Goal: Information Seeking & Learning: Learn about a topic

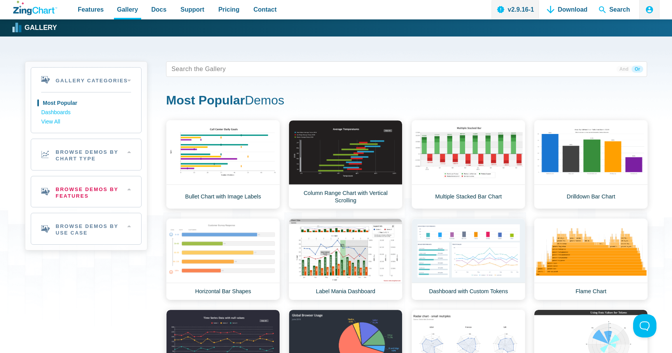
click at [107, 185] on h2 "Browse Demos By Features" at bounding box center [86, 191] width 110 height 31
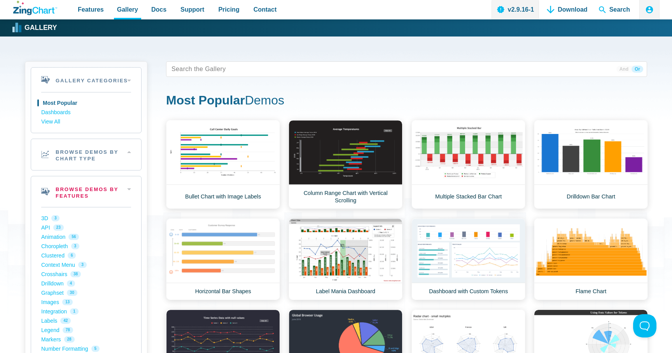
click at [107, 185] on h2 "Browse Demos By Features" at bounding box center [86, 191] width 110 height 31
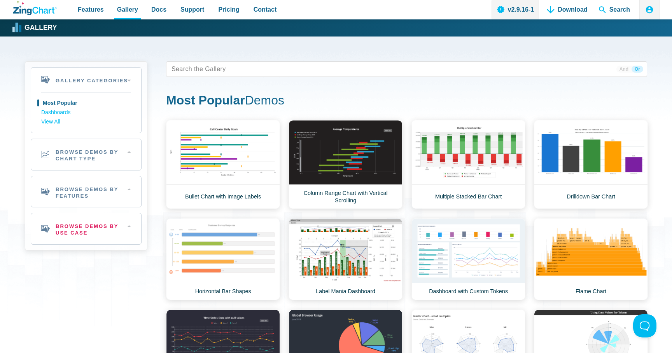
click at [98, 221] on h2 "Browse Demos By Use Case" at bounding box center [86, 228] width 110 height 31
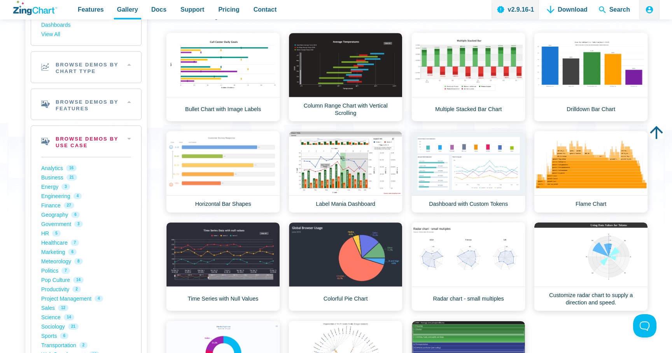
scroll to position [88, 0]
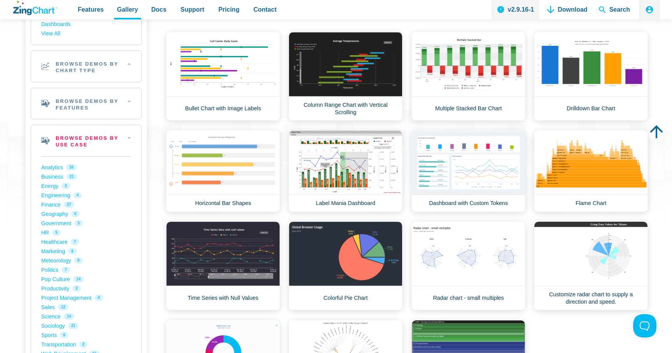
click at [118, 132] on h2 "Browse Demos By Use Case" at bounding box center [86, 140] width 110 height 31
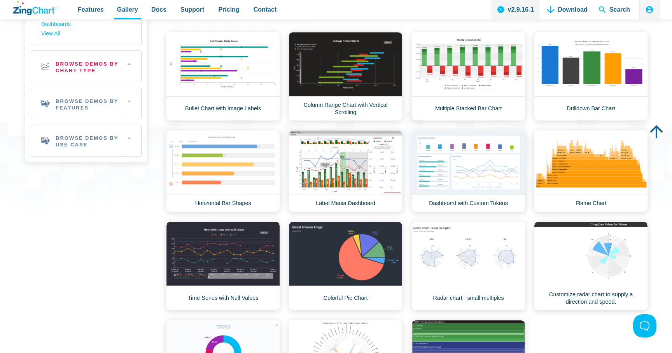
click at [126, 58] on h2 "Browse Demos By Chart Type" at bounding box center [86, 66] width 110 height 31
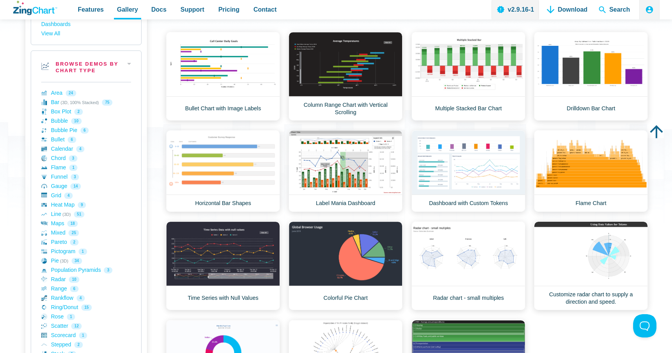
click at [125, 59] on h2 "Browse Demos By Chart Type" at bounding box center [86, 66] width 110 height 31
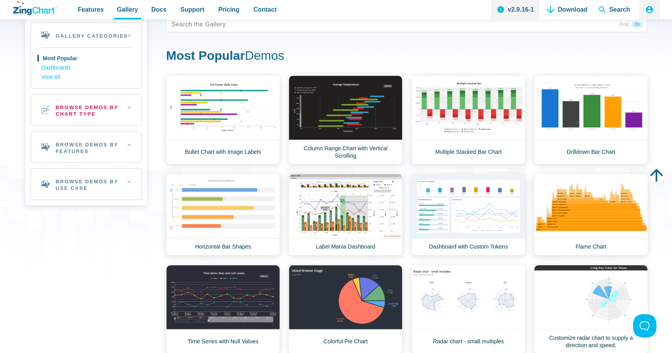
scroll to position [44, 0]
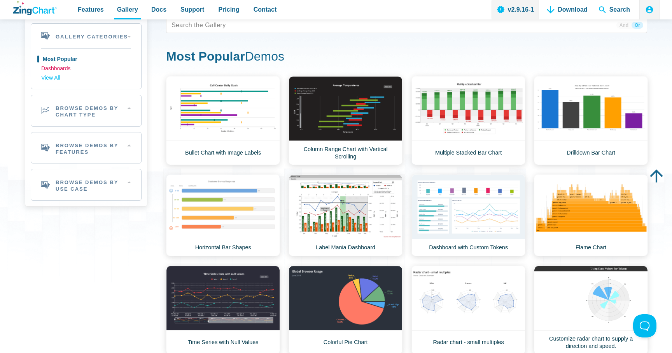
click at [65, 68] on link "Dashboards" at bounding box center [86, 68] width 90 height 9
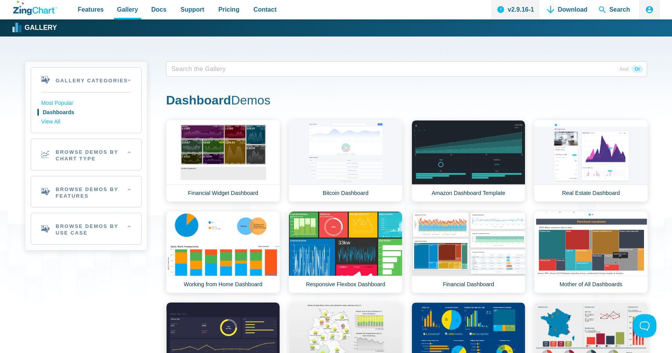
click at [212, 74] on span "App Content" at bounding box center [192, 69] width 49 height 11
click at [625, 69] on span "And" at bounding box center [623, 69] width 15 height 7
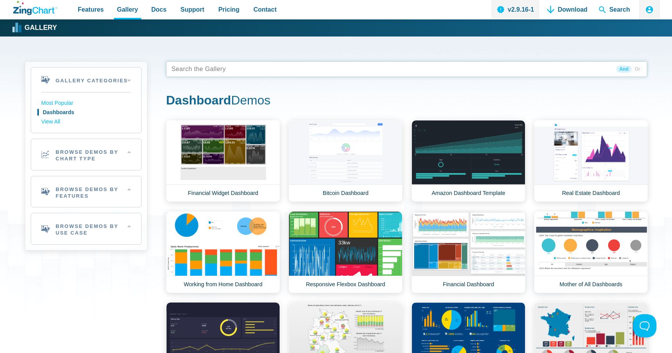
click at [514, 73] on tags "App Content" at bounding box center [406, 69] width 481 height 16
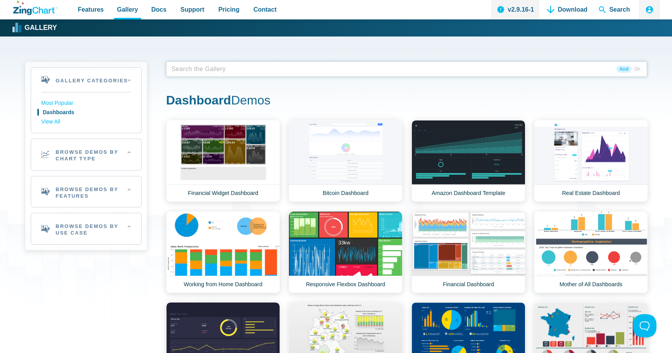
click at [435, 70] on tags "App Content" at bounding box center [406, 69] width 481 height 16
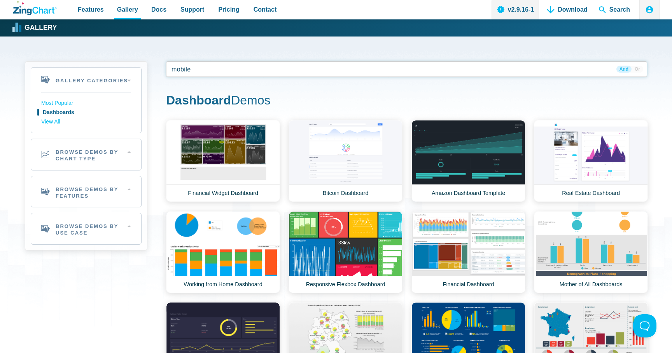
click at [636, 68] on span "Or" at bounding box center [637, 69] width 12 height 7
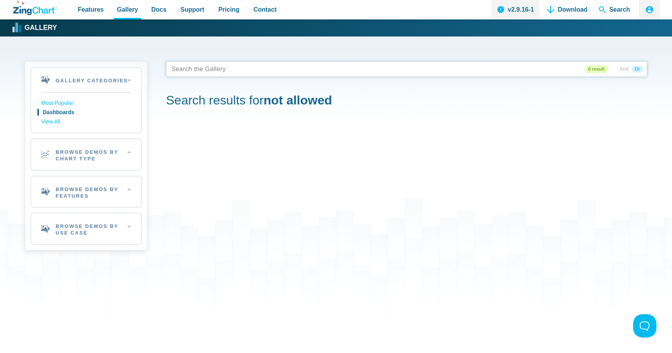
click at [527, 69] on tags "App Content" at bounding box center [406, 69] width 481 height 16
click at [636, 68] on span "Or" at bounding box center [637, 69] width 12 height 7
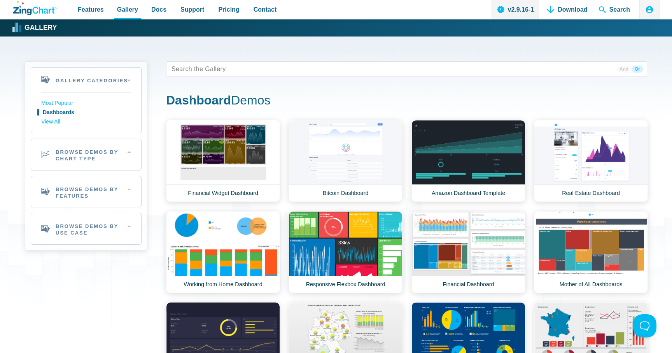
click at [628, 68] on span "And" at bounding box center [623, 69] width 15 height 7
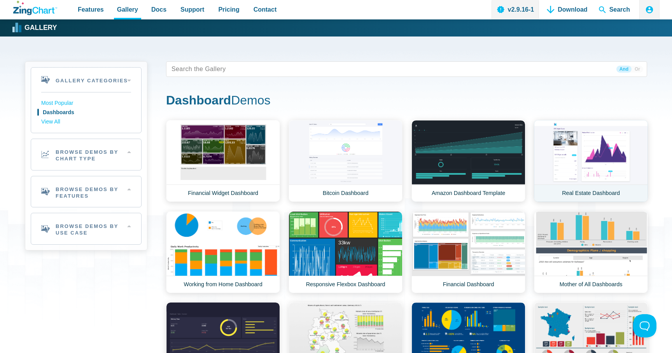
click at [587, 191] on link "Real Estate Dashboard" at bounding box center [591, 161] width 114 height 82
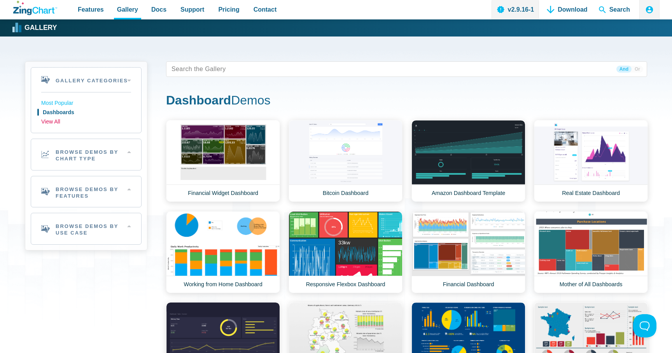
click at [56, 119] on link "View All" at bounding box center [86, 121] width 90 height 9
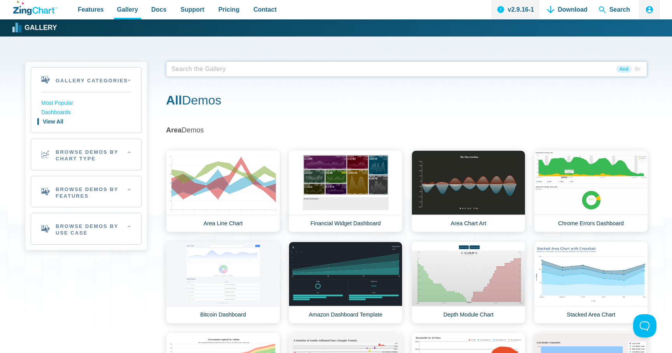
click at [206, 72] on span "App Content" at bounding box center [192, 69] width 49 height 11
click at [89, 194] on h2 "Browse Demos By Features" at bounding box center [86, 191] width 110 height 31
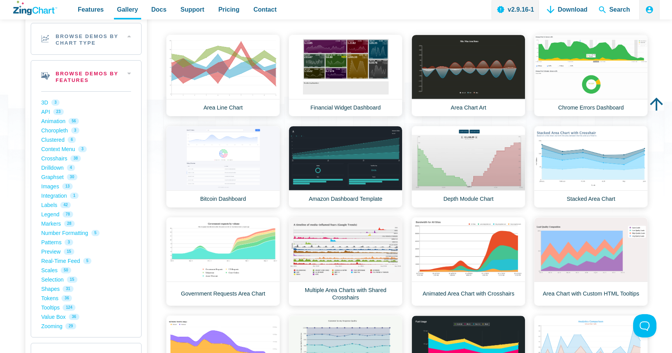
scroll to position [117, 0]
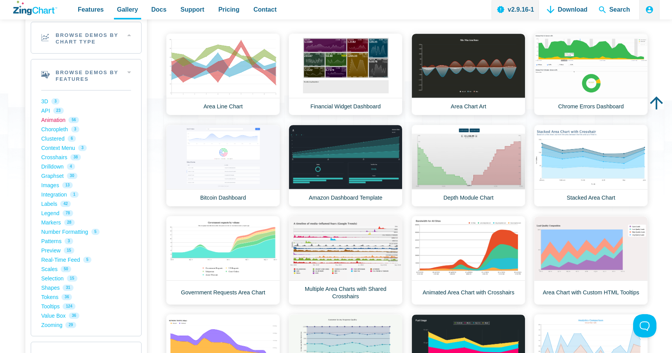
click at [63, 122] on link "Animation 56" at bounding box center [86, 119] width 90 height 9
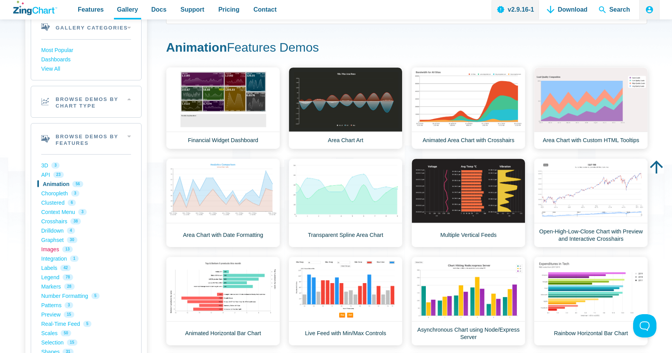
click at [49, 249] on link "Images 13" at bounding box center [86, 249] width 90 height 9
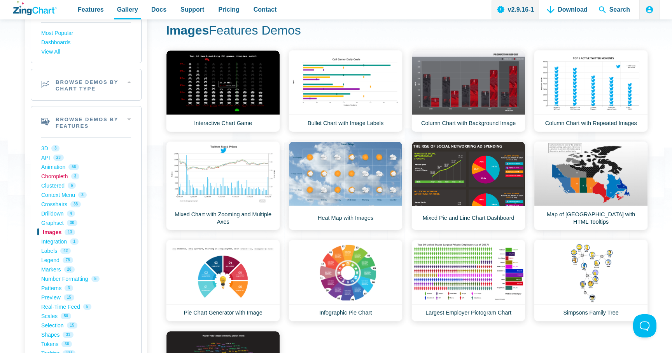
scroll to position [126, 0]
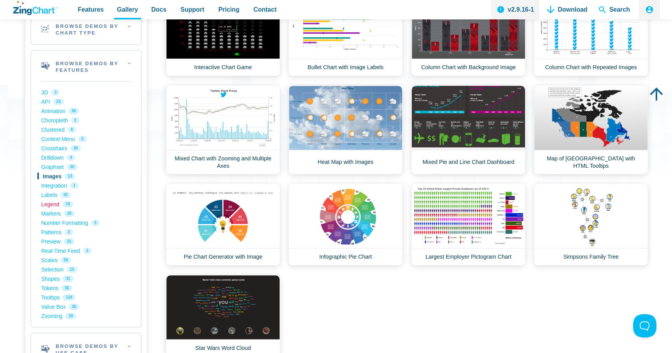
click at [54, 205] on link "Legend 78" at bounding box center [86, 204] width 90 height 9
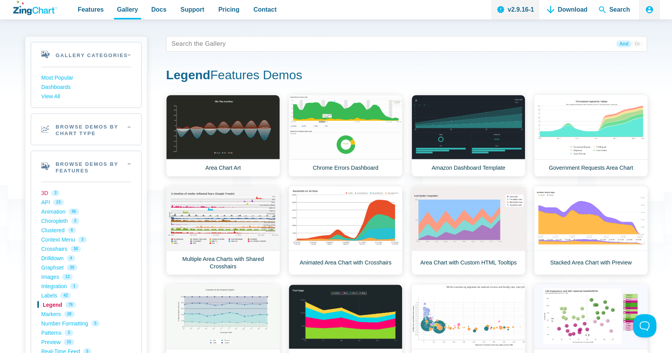
scroll to position [28, 0]
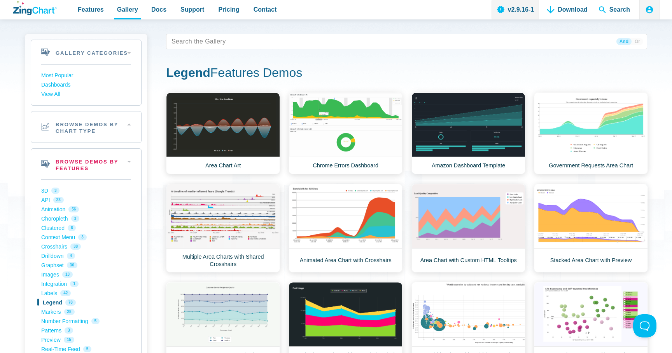
click at [94, 171] on h2 "Browse Demos By Features" at bounding box center [86, 164] width 110 height 31
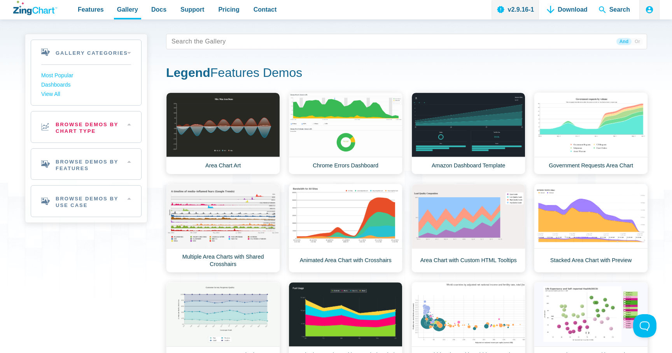
click at [95, 125] on h2 "Browse Demos By Chart Type" at bounding box center [86, 127] width 110 height 31
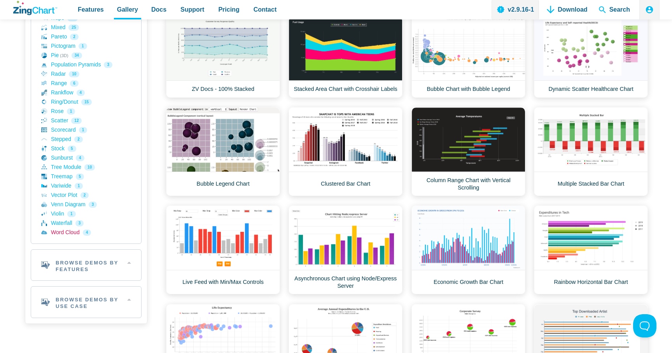
click at [57, 233] on link "Word Cloud 4" at bounding box center [86, 232] width 90 height 9
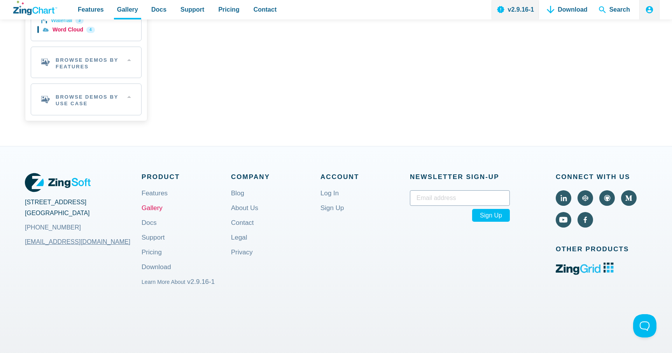
scroll to position [504, 0]
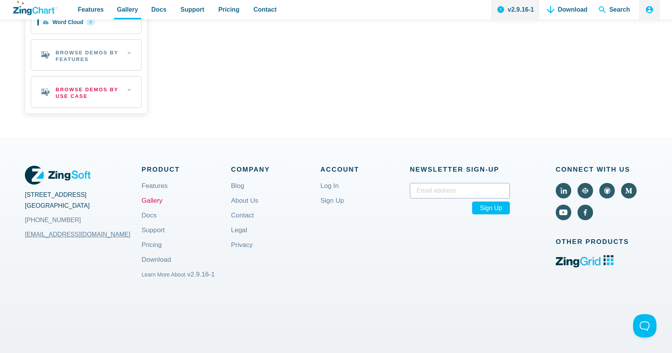
click at [101, 87] on h2 "Browse Demos By Use Case" at bounding box center [86, 92] width 110 height 31
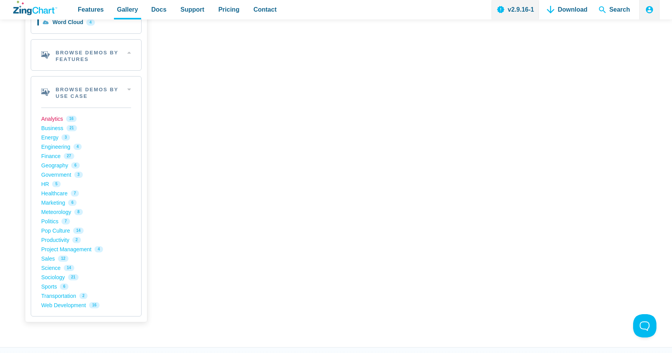
click at [58, 119] on link "Analytics 16" at bounding box center [86, 118] width 90 height 9
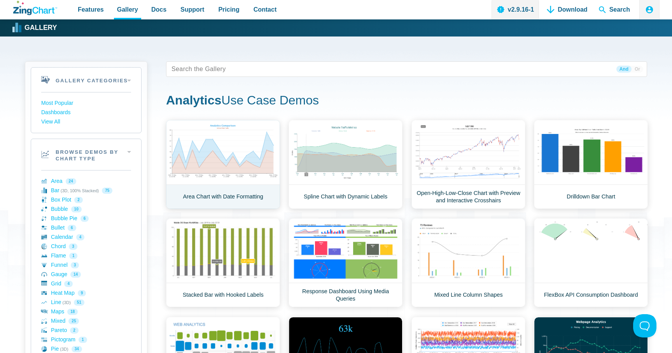
click at [252, 170] on link "Area Chart with Date Formatting" at bounding box center [223, 164] width 114 height 89
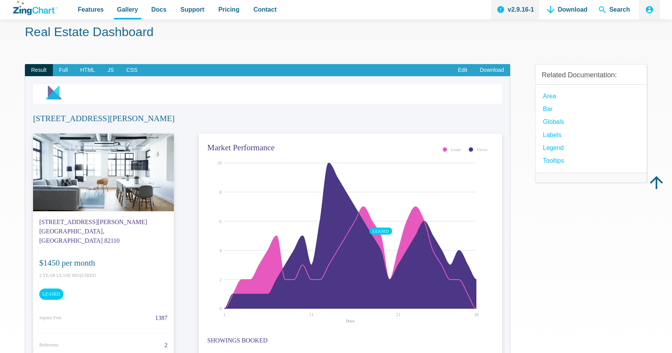
scroll to position [38, 0]
click at [72, 280] on div "[STREET_ADDRESS][PERSON_NAME] $1450 per month 2 Year Lease Required LEASED Squa…" at bounding box center [103, 328] width 141 height 234
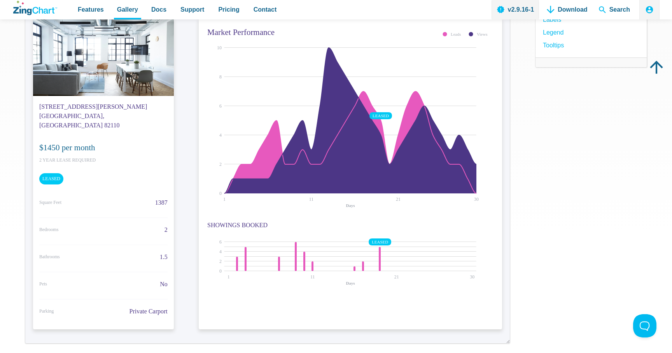
scroll to position [0, 0]
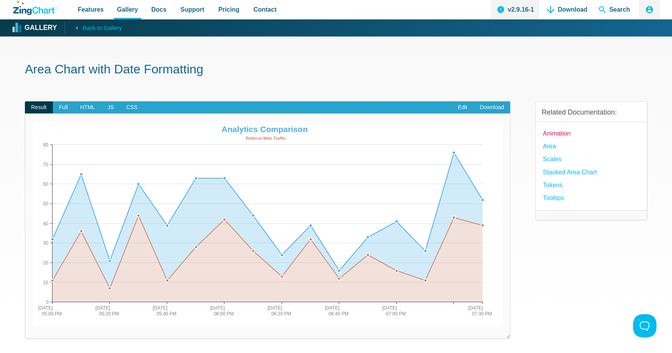
click at [556, 134] on link "Animation" at bounding box center [557, 133] width 28 height 10
